Goal: Transaction & Acquisition: Purchase product/service

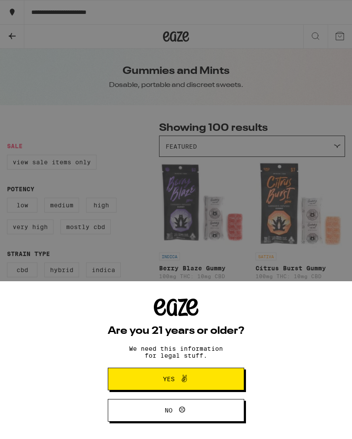
click at [177, 369] on button "Yes" at bounding box center [176, 379] width 137 height 23
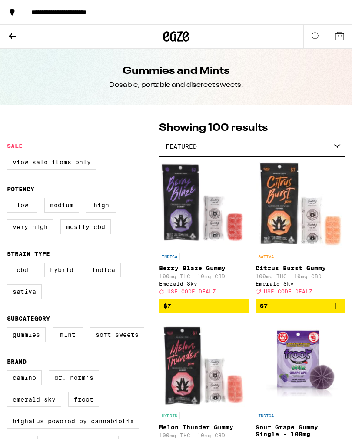
click at [70, 235] on label "Mostly CBD" at bounding box center [85, 227] width 50 height 15
click at [9, 200] on input "Mostly CBD" at bounding box center [9, 199] width 0 height 0
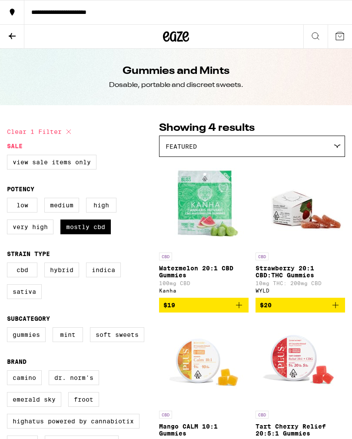
click at [74, 130] on icon at bounding box center [69, 132] width 10 height 10
checkbox input "false"
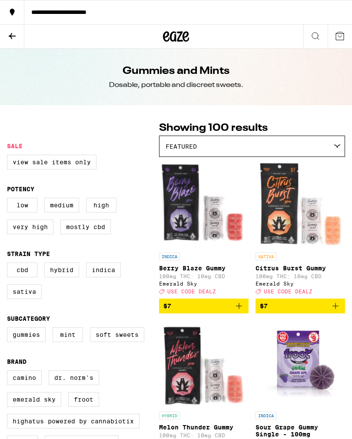
click at [22, 275] on label "CBD" at bounding box center [22, 270] width 30 height 15
click at [9, 265] on input "CBD" at bounding box center [9, 264] width 0 height 0
checkbox input "true"
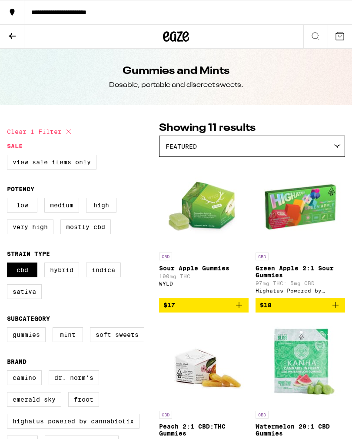
click at [77, 235] on label "Mostly CBD" at bounding box center [85, 227] width 50 height 15
click at [9, 200] on input "Mostly CBD" at bounding box center [9, 199] width 0 height 0
checkbox input "true"
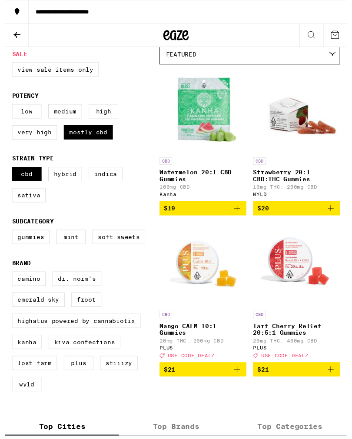
scroll to position [90, 0]
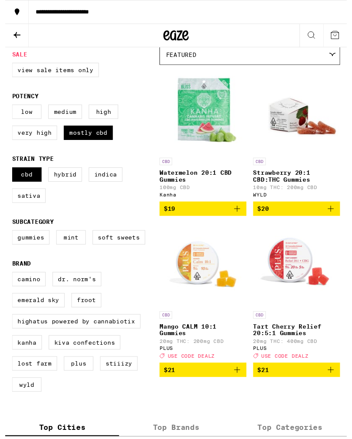
click at [214, 219] on span "$19" at bounding box center [204, 215] width 81 height 10
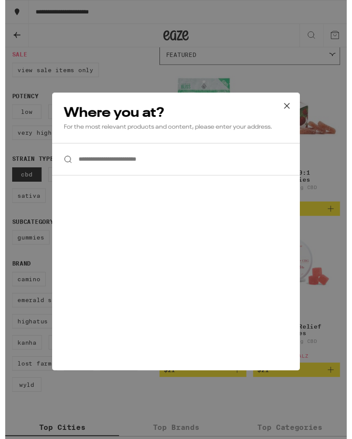
click at [84, 169] on input "**********" at bounding box center [176, 164] width 256 height 34
click at [67, 161] on div at bounding box center [176, 164] width 256 height 34
click at [64, 162] on div at bounding box center [176, 164] width 256 height 34
click at [96, 164] on input "**********" at bounding box center [176, 164] width 256 height 34
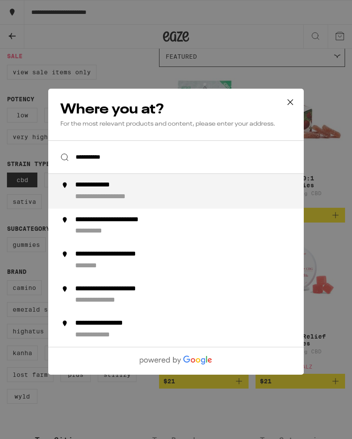
click at [84, 202] on div "**********" at bounding box center [117, 197] width 85 height 9
type input "**********"
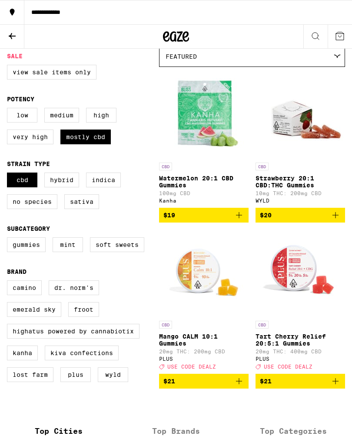
click at [238, 221] on icon "Add to bag" at bounding box center [239, 215] width 10 height 10
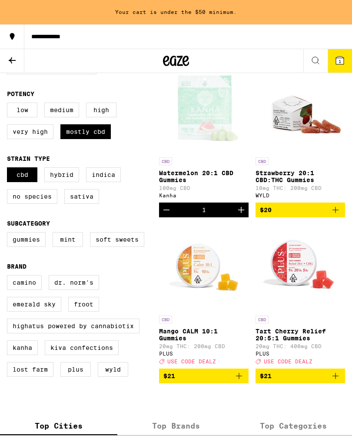
scroll to position [119, 0]
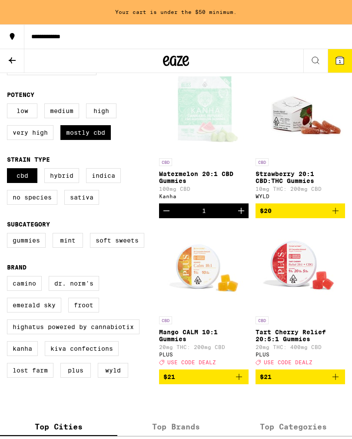
click at [238, 216] on icon "Increment" at bounding box center [241, 211] width 10 height 10
click at [326, 67] on button at bounding box center [316, 61] width 24 height 24
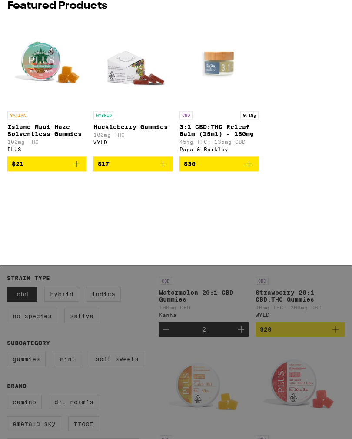
scroll to position [0, 0]
click at [338, 20] on icon at bounding box center [338, 13] width 13 height 13
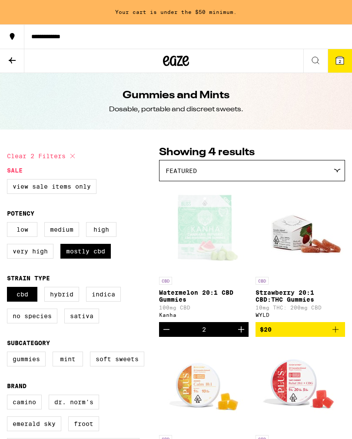
click at [336, 70] on button "2" at bounding box center [340, 60] width 24 height 23
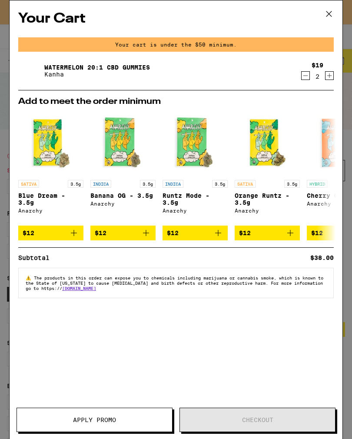
click at [331, 16] on icon at bounding box center [329, 13] width 13 height 13
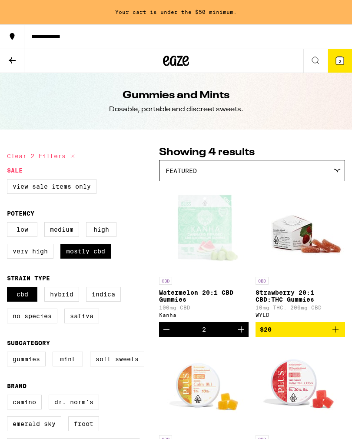
click at [17, 67] on button at bounding box center [12, 61] width 24 height 24
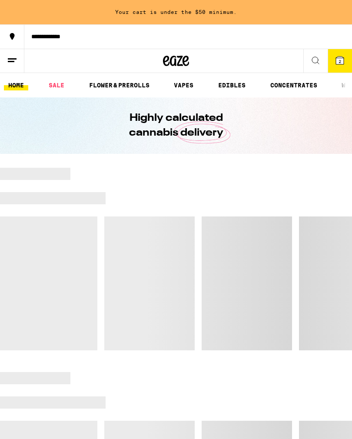
click at [308, 66] on button at bounding box center [316, 61] width 24 height 24
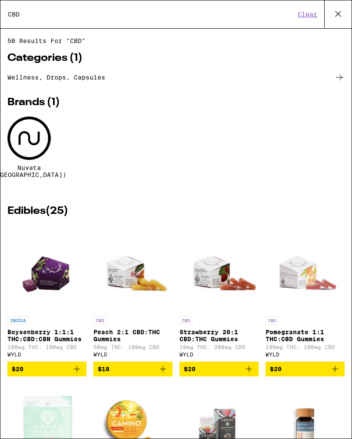
type input "CBD"
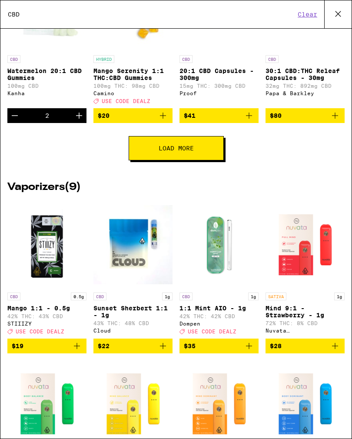
scroll to position [421, 0]
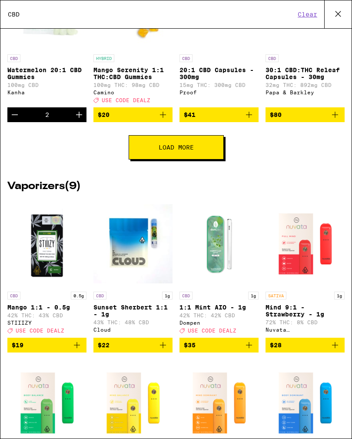
click at [208, 160] on button "Load More" at bounding box center [176, 147] width 95 height 24
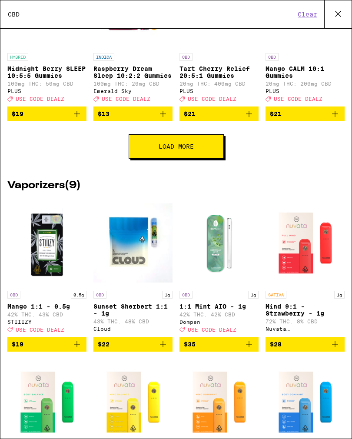
scroll to position [755, 0]
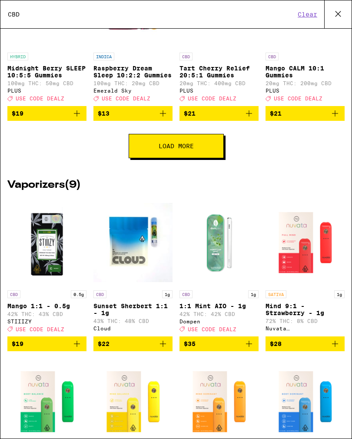
click at [204, 158] on button "Load More" at bounding box center [176, 146] width 95 height 24
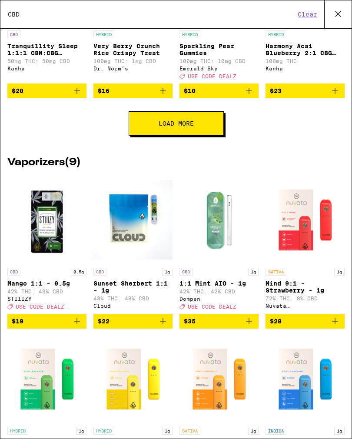
scroll to position [1114, 0]
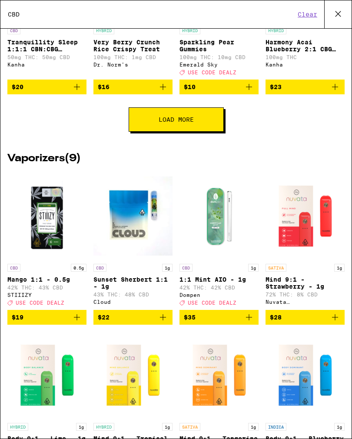
click at [216, 132] on button "Load More" at bounding box center [176, 119] width 95 height 24
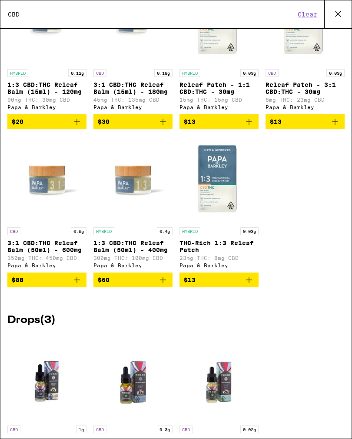
scroll to position [1830, 0]
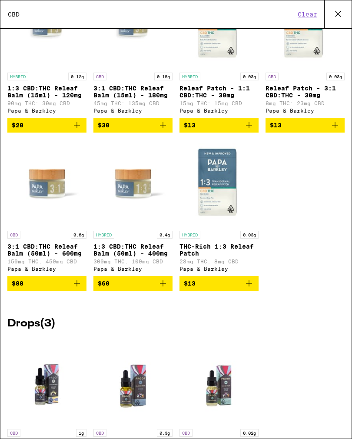
click at [330, 131] on icon "Add to bag" at bounding box center [335, 125] width 10 height 10
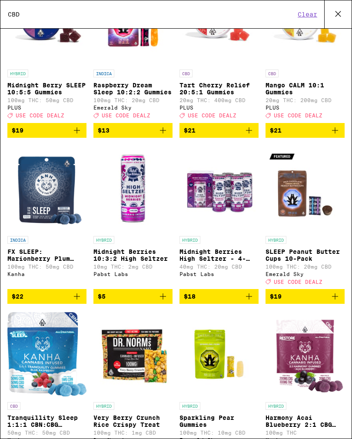
scroll to position [726, 0]
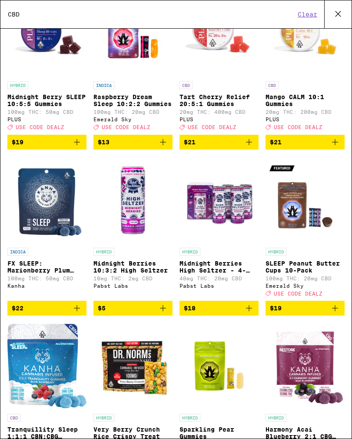
click at [329, 19] on button at bounding box center [338, 14] width 27 height 28
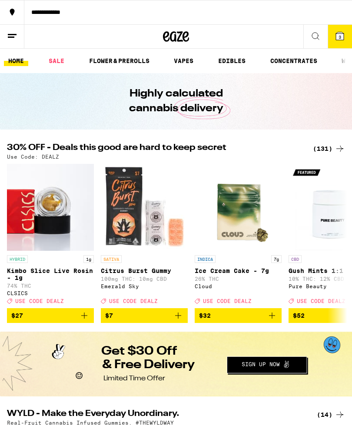
click at [336, 36] on icon at bounding box center [340, 36] width 10 height 10
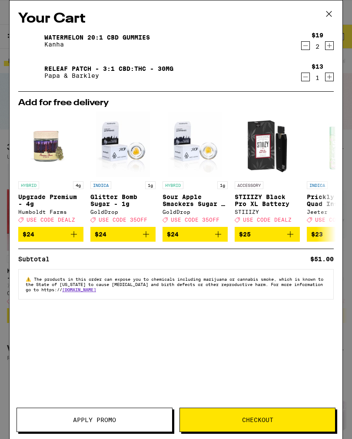
click at [216, 421] on span "Checkout" at bounding box center [257, 420] width 155 height 6
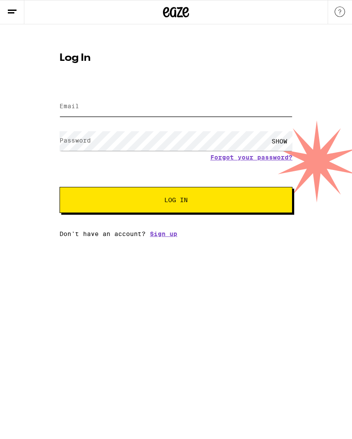
click at [70, 115] on input "Email" at bounding box center [176, 107] width 233 height 20
type input "[EMAIL_ADDRESS][DOMAIN_NAME]"
click at [176, 201] on button "Log In" at bounding box center [176, 200] width 233 height 26
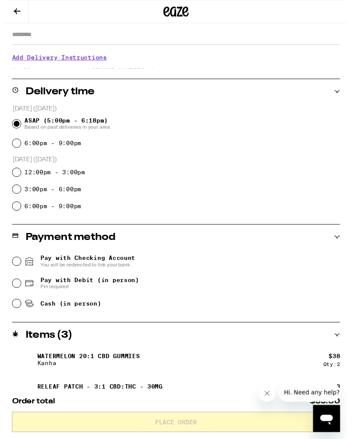
scroll to position [158, 0]
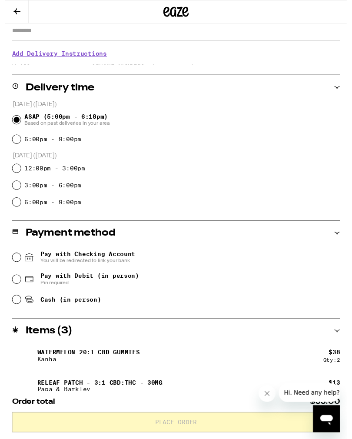
click at [14, 313] on input "Cash (in person)" at bounding box center [11, 309] width 9 height 9
radio input "true"
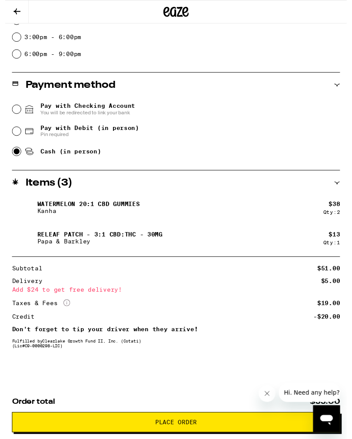
scroll to position [315, 0]
click at [272, 396] on button "Close message from company" at bounding box center [267, 393] width 17 height 17
click at [86, 439] on button "Place Order" at bounding box center [176, 435] width 339 height 21
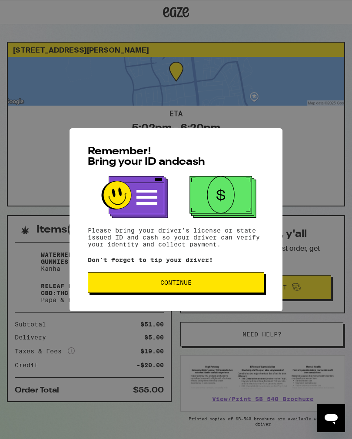
click at [96, 282] on button "Continue" at bounding box center [176, 282] width 177 height 21
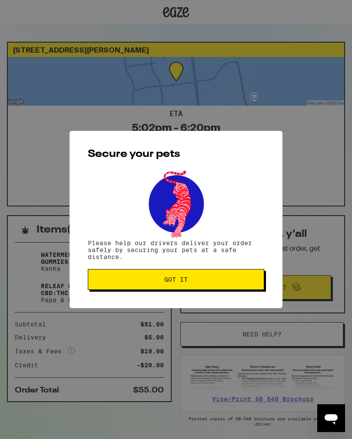
click at [98, 278] on button "Got it" at bounding box center [176, 279] width 177 height 21
